Goal: Book appointment/travel/reservation

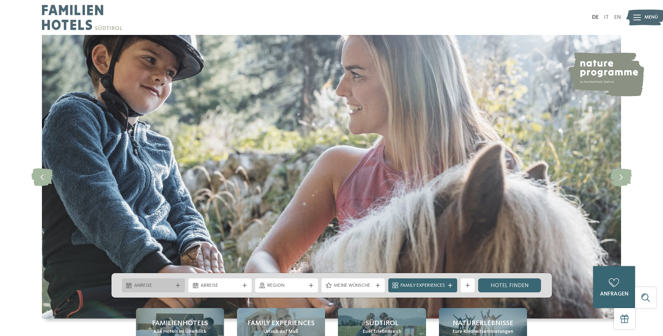
click at [161, 281] on div "Anreise" at bounding box center [153, 285] width 63 height 14
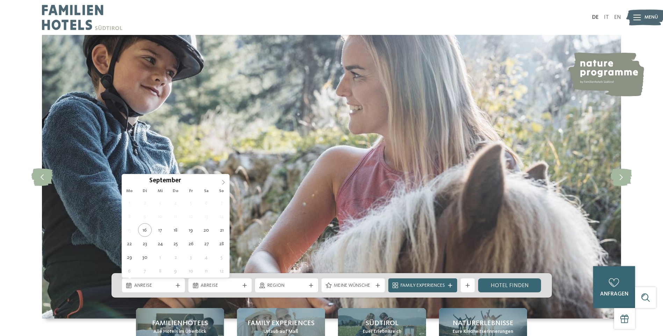
click at [223, 183] on icon at bounding box center [223, 182] width 5 height 5
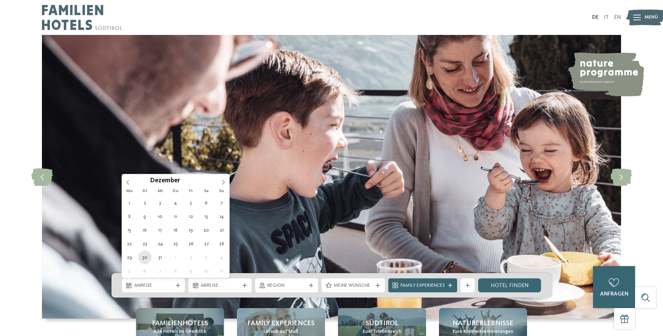
type div "[DATE]"
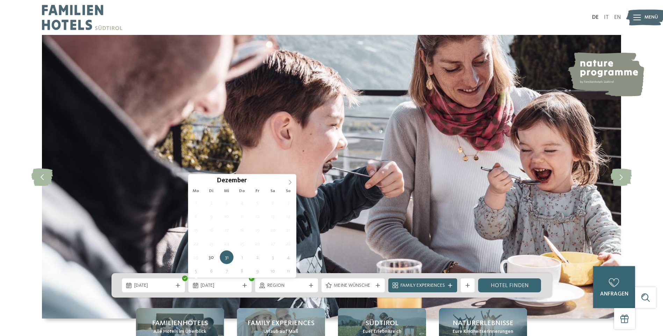
type input "****"
click at [291, 181] on icon at bounding box center [290, 182] width 5 height 5
type div "[DATE]"
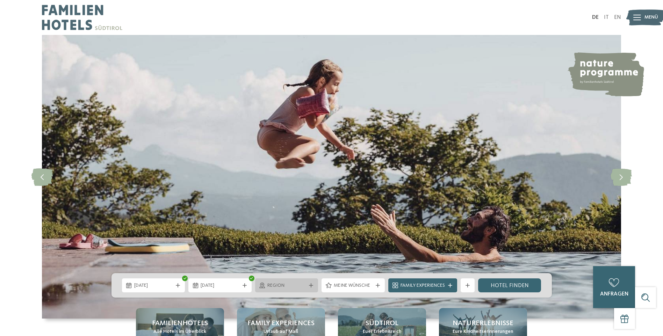
click at [295, 282] on div "Region" at bounding box center [287, 286] width 42 height 8
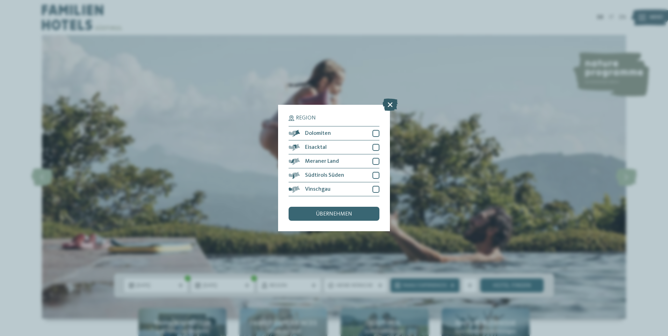
click at [390, 103] on icon at bounding box center [390, 105] width 15 height 12
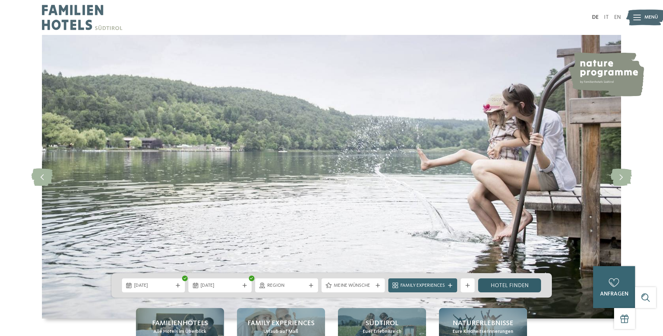
click at [506, 282] on link "Hotel finden" at bounding box center [509, 285] width 63 height 14
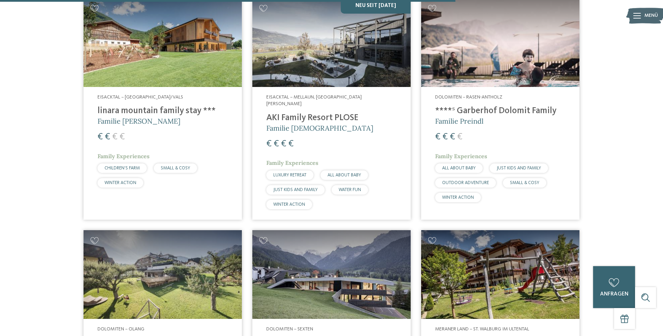
scroll to position [1277, 0]
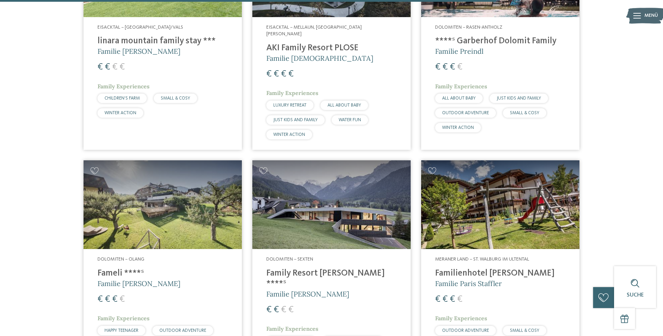
click at [319, 196] on img at bounding box center [331, 204] width 158 height 89
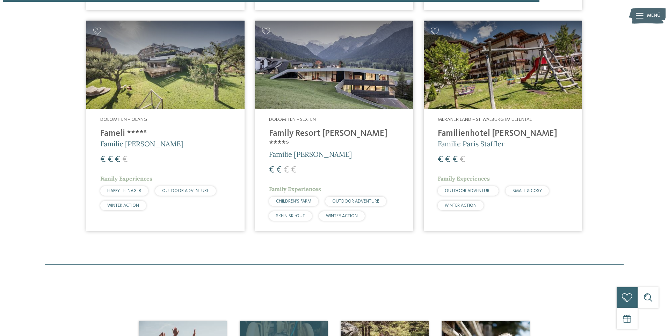
scroll to position [1382, 0]
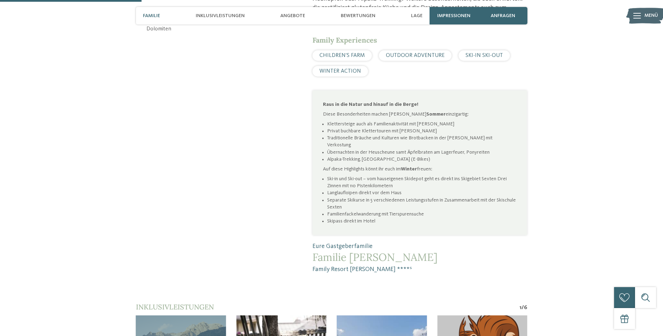
scroll to position [489, 0]
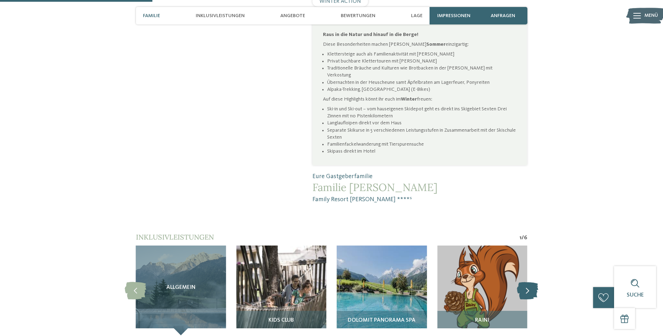
click at [529, 282] on icon at bounding box center [527, 290] width 21 height 17
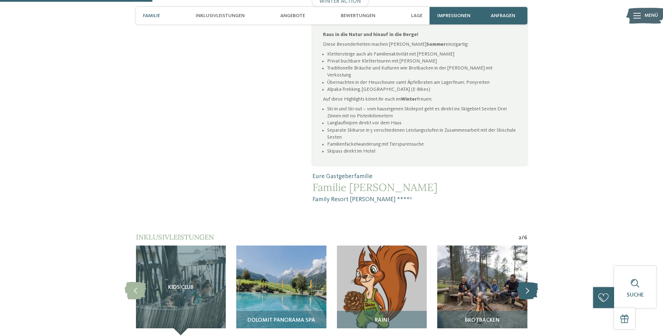
click at [529, 282] on icon at bounding box center [527, 290] width 21 height 17
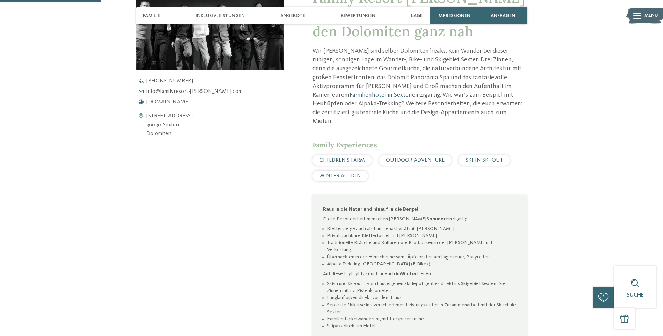
scroll to position [280, 0]
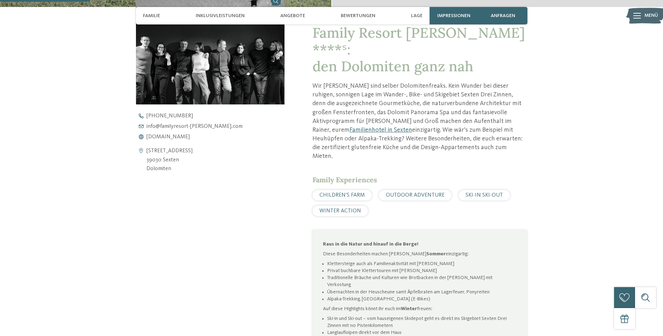
click at [343, 193] on span "CHILDREN’S FARM" at bounding box center [341, 196] width 45 height 6
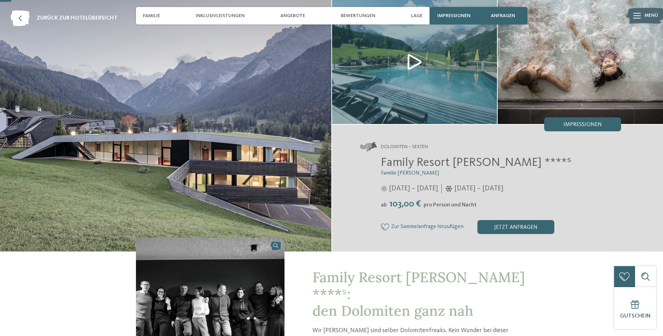
scroll to position [0, 0]
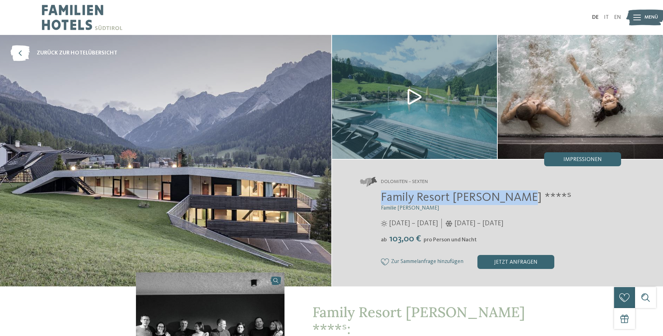
drag, startPoint x: 381, startPoint y: 198, endPoint x: 532, endPoint y: 200, distance: 152.0
click at [532, 200] on h2 "Family Resort [PERSON_NAME] ****ˢ" at bounding box center [501, 197] width 240 height 15
copy span "Family Resort [PERSON_NAME] ****ˢ"
